Goal: Find specific page/section: Find specific page/section

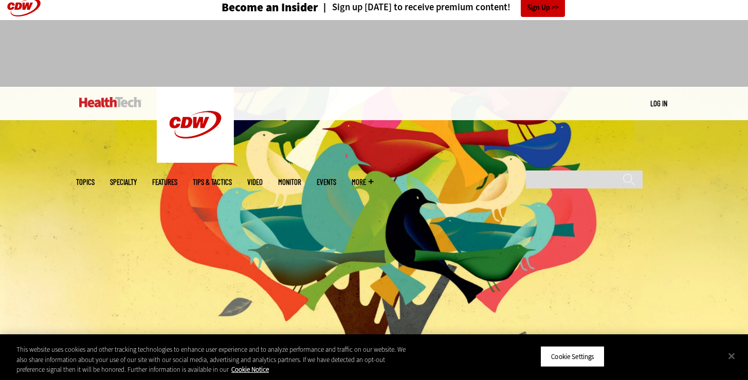
scroll to position [6, 0]
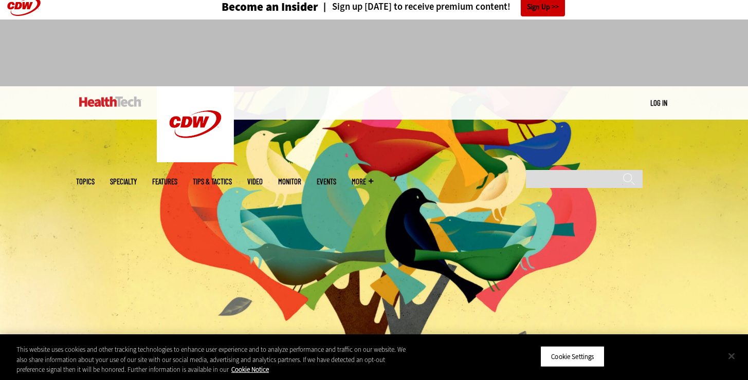
click at [727, 356] on button "Close" at bounding box center [731, 356] width 23 height 23
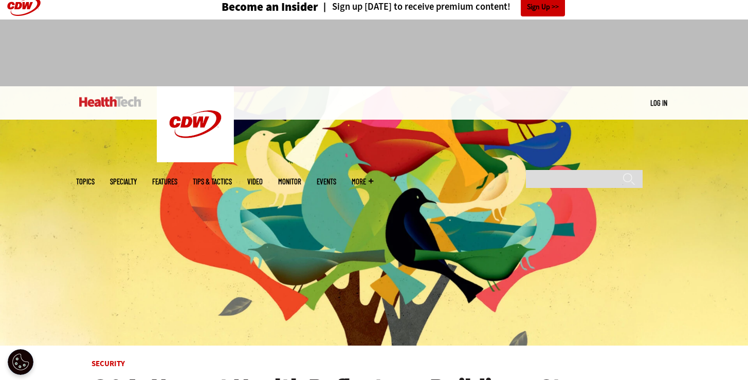
click at [389, 165] on ul "Topics Specialty Features Tips & Tactics Video MonITor Events More Search" at bounding box center [232, 181] width 313 height 33
click at [373, 178] on span "More" at bounding box center [363, 182] width 22 height 8
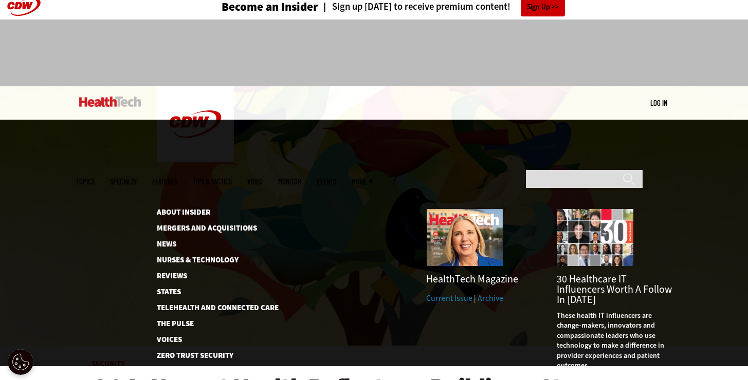
click at [373, 178] on span "More" at bounding box center [363, 182] width 22 height 8
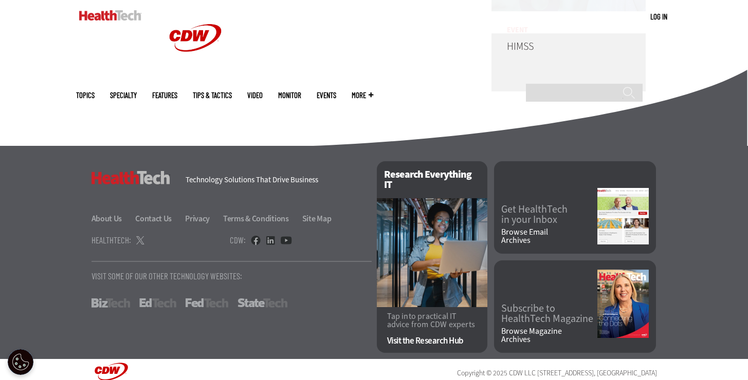
scroll to position [2623, 0]
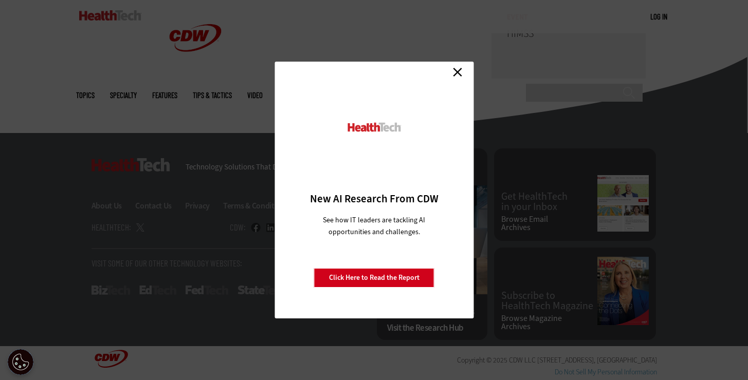
click at [462, 71] on link "Close" at bounding box center [457, 71] width 15 height 15
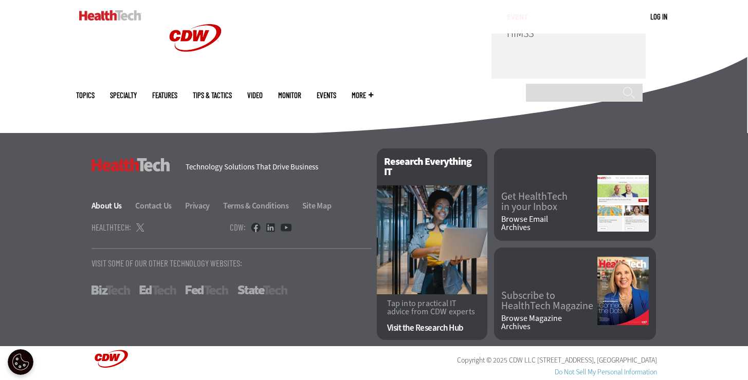
click at [111, 204] on link "About Us" at bounding box center [112, 205] width 43 height 11
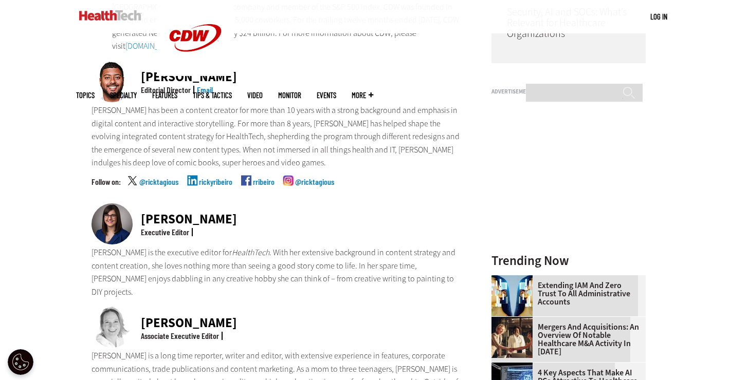
scroll to position [276, 0]
